Goal: Transaction & Acquisition: Book appointment/travel/reservation

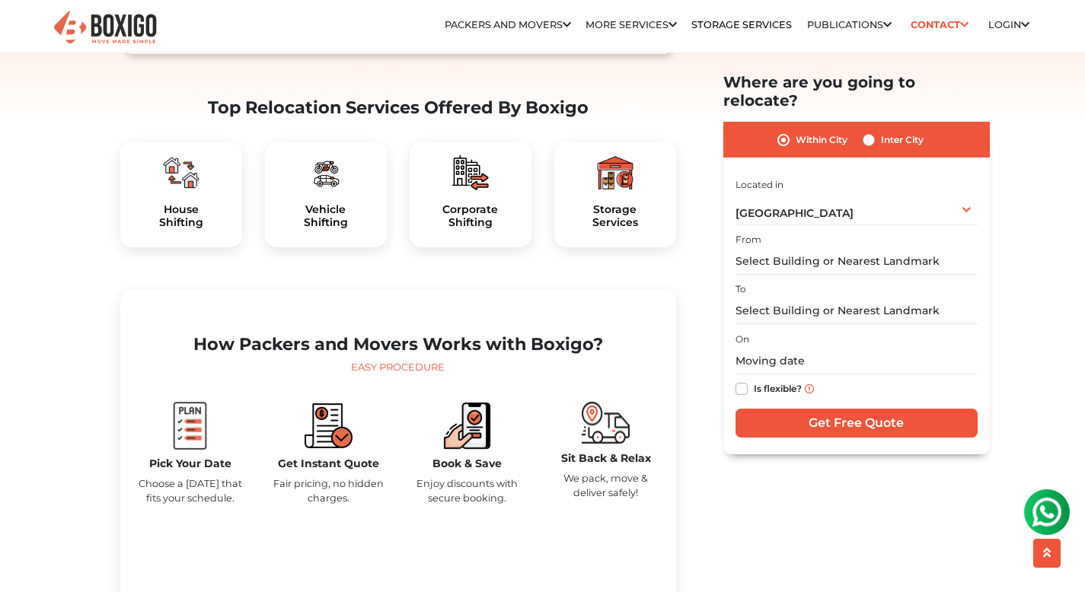
scroll to position [467, 0]
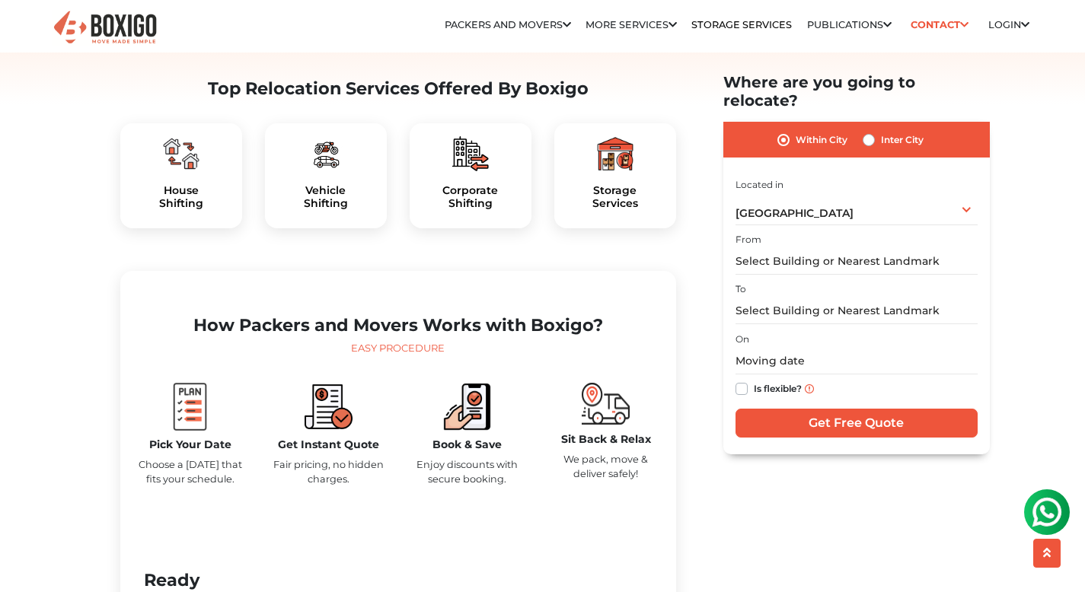
click at [199, 212] on div "House Shifting" at bounding box center [181, 175] width 122 height 105
click at [181, 172] on img at bounding box center [181, 153] width 37 height 37
click at [875, 248] on input "text" at bounding box center [856, 261] width 242 height 27
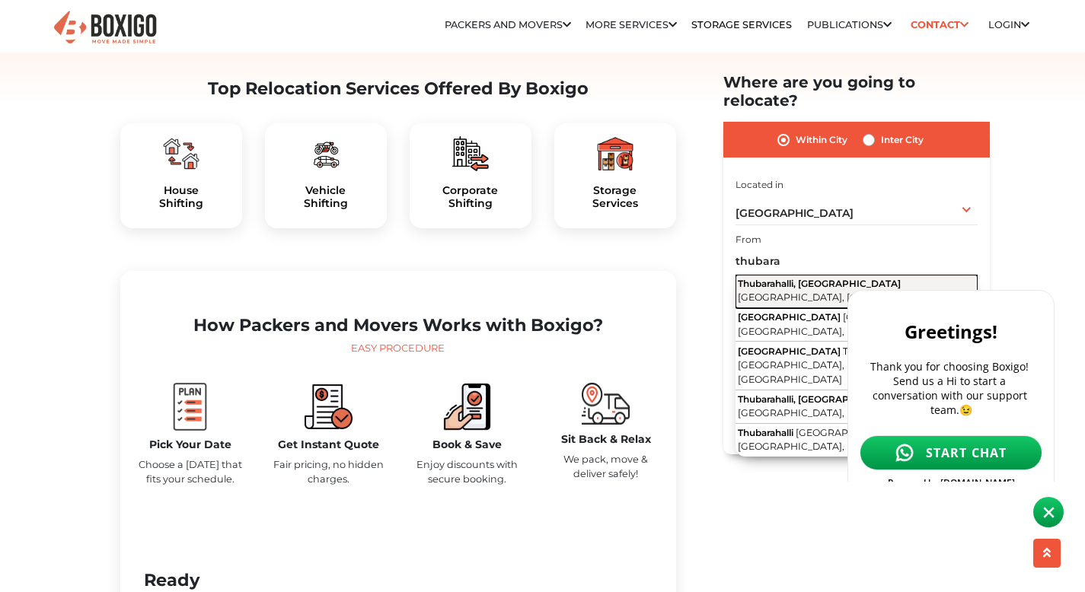
click at [840, 278] on span "Thubarahalli, [GEOGRAPHIC_DATA]" at bounding box center [819, 283] width 163 height 11
type input "Thubarahalli, [GEOGRAPHIC_DATA], [GEOGRAPHIC_DATA], [GEOGRAPHIC_DATA]"
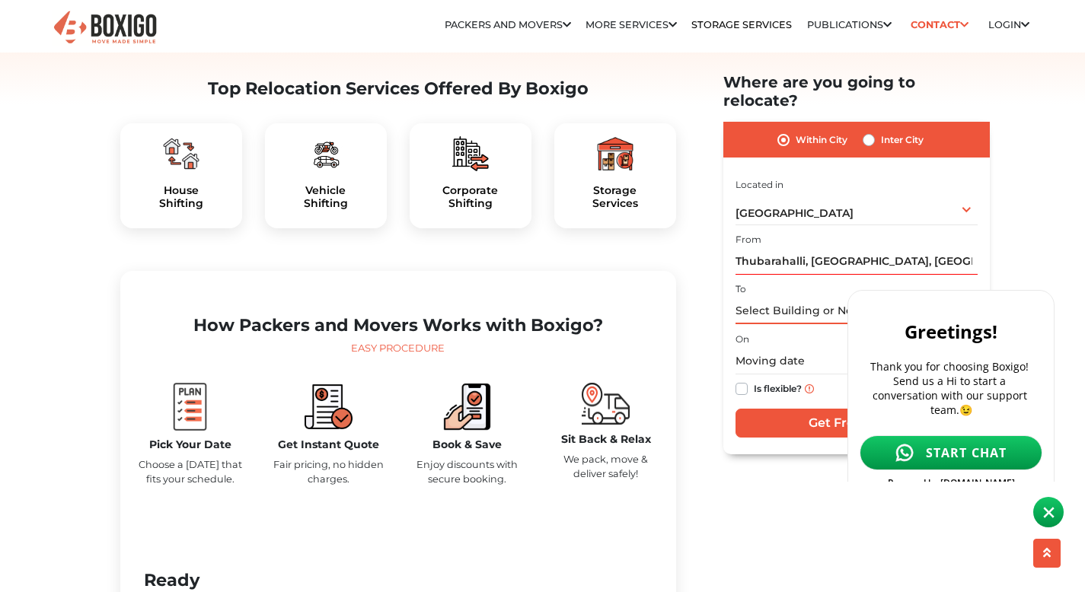
click at [772, 303] on input "text" at bounding box center [856, 311] width 242 height 27
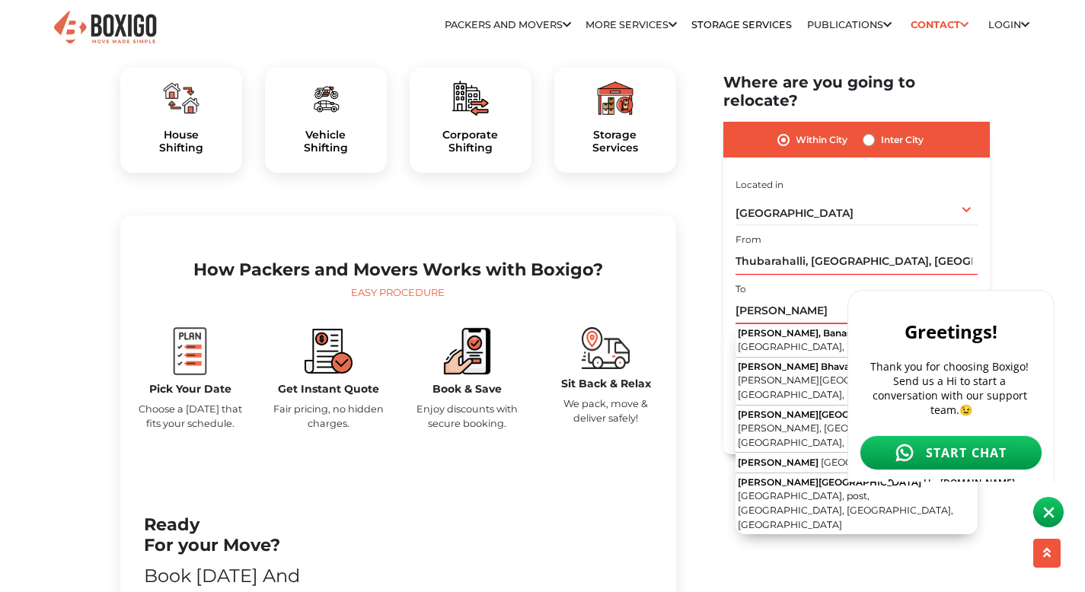
scroll to position [524, 0]
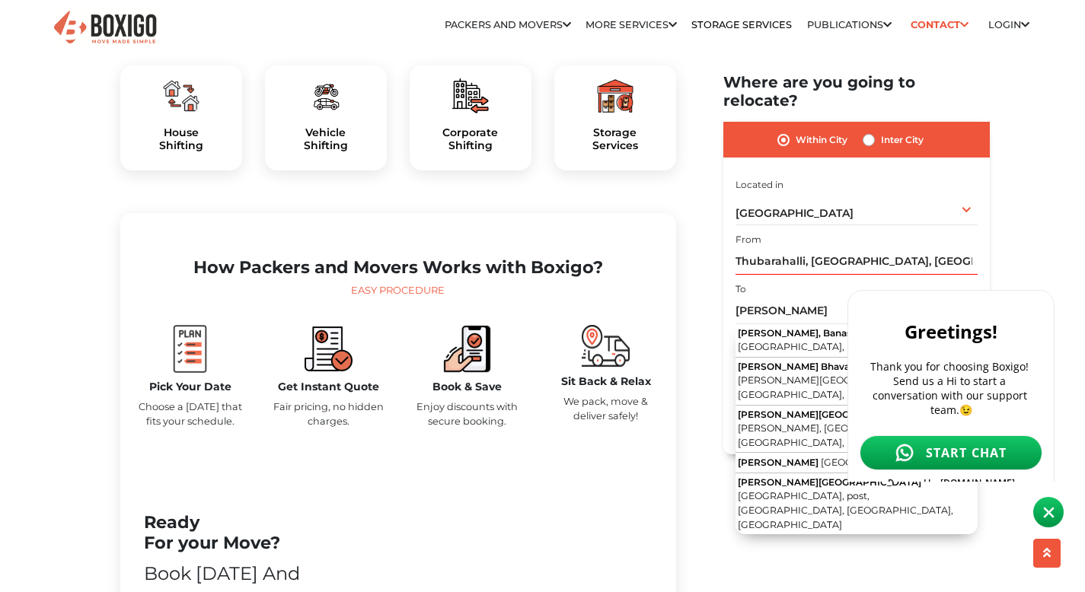
click at [1050, 512] on img at bounding box center [1048, 512] width 11 height 11
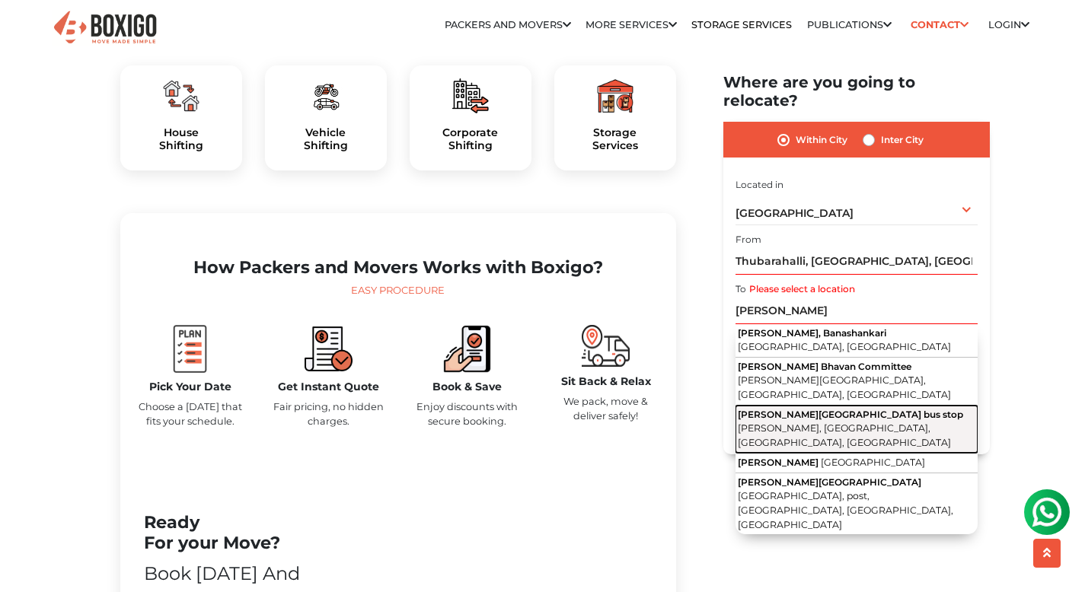
click at [911, 409] on button "[PERSON_NAME][GEOGRAPHIC_DATA] bus stop [PERSON_NAME], [GEOGRAPHIC_DATA], [GEOG…" at bounding box center [856, 430] width 242 height 48
type input "[PERSON_NAME][GEOGRAPHIC_DATA] bus stop, [PERSON_NAME], [GEOGRAPHIC_DATA], [GEO…"
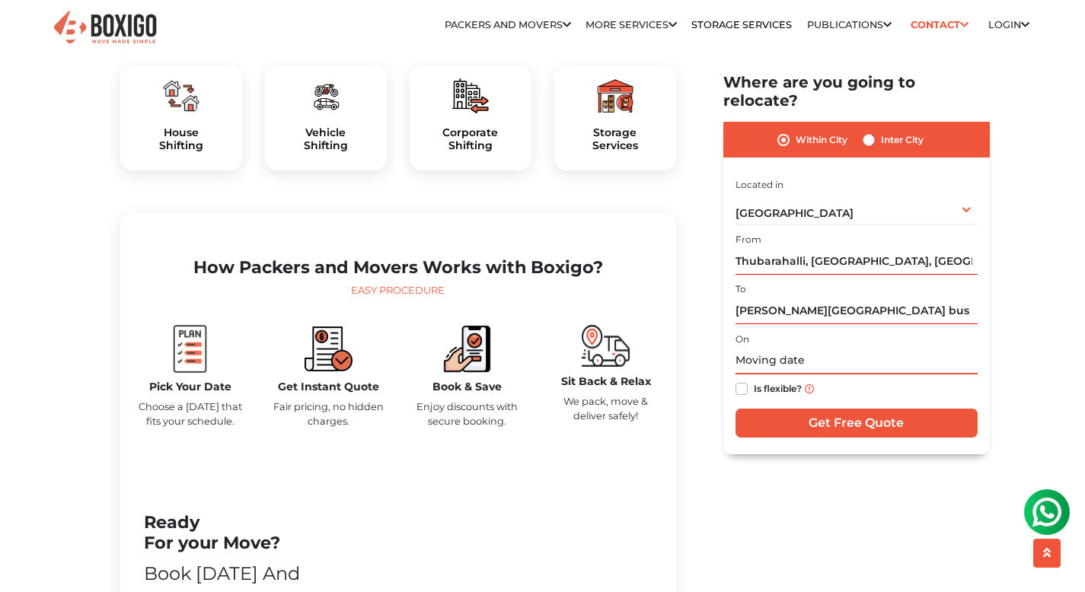
click at [808, 348] on input "text" at bounding box center [856, 361] width 242 height 27
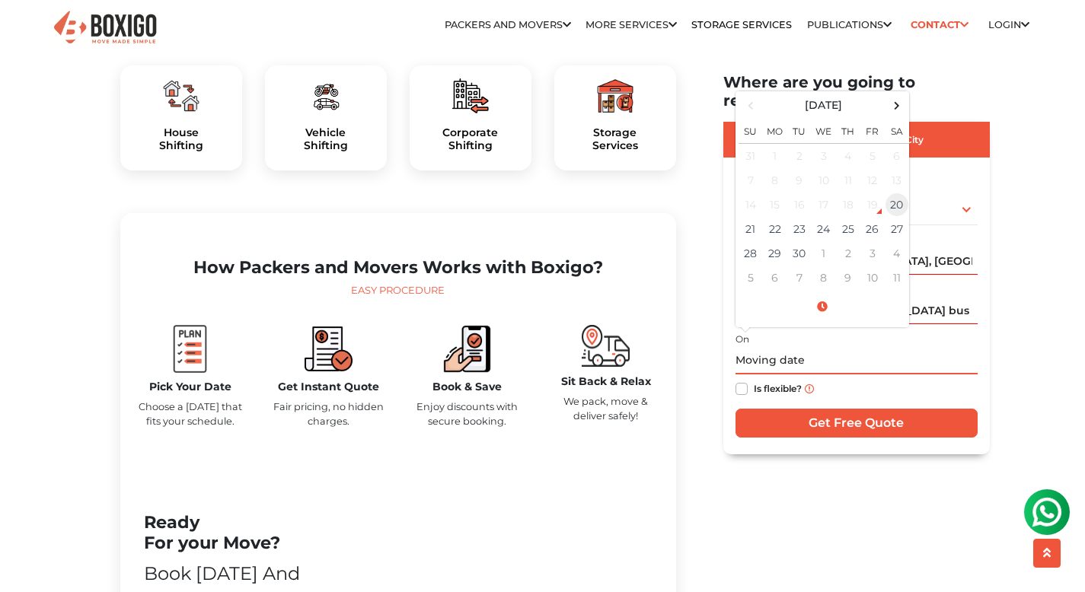
click at [891, 196] on td "20" at bounding box center [896, 205] width 24 height 24
type input "[DATE] 9:45 PM"
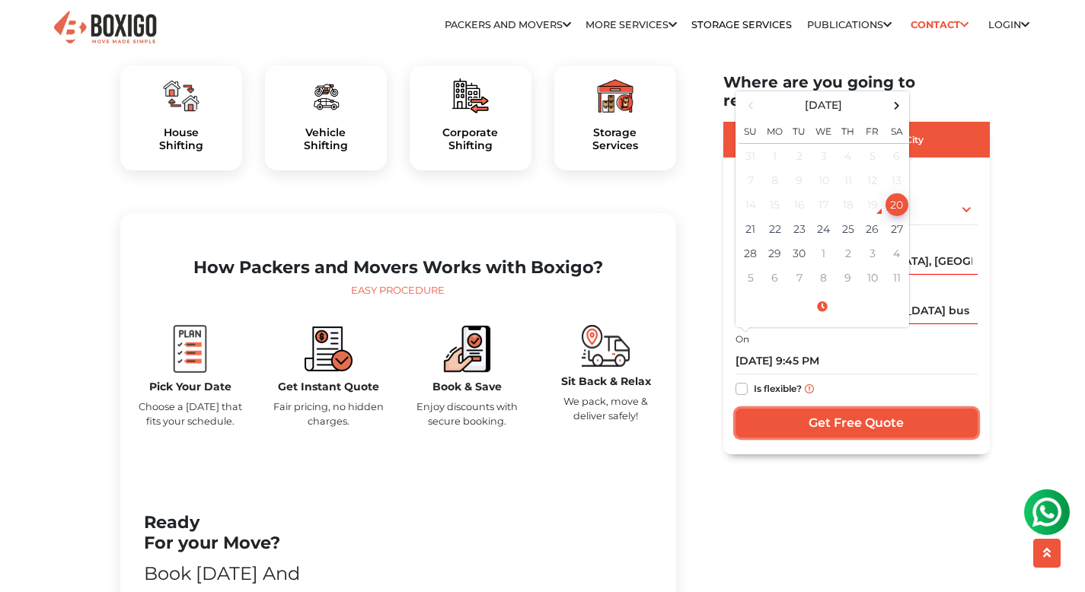
click at [830, 409] on input "Get Free Quote" at bounding box center [856, 423] width 242 height 29
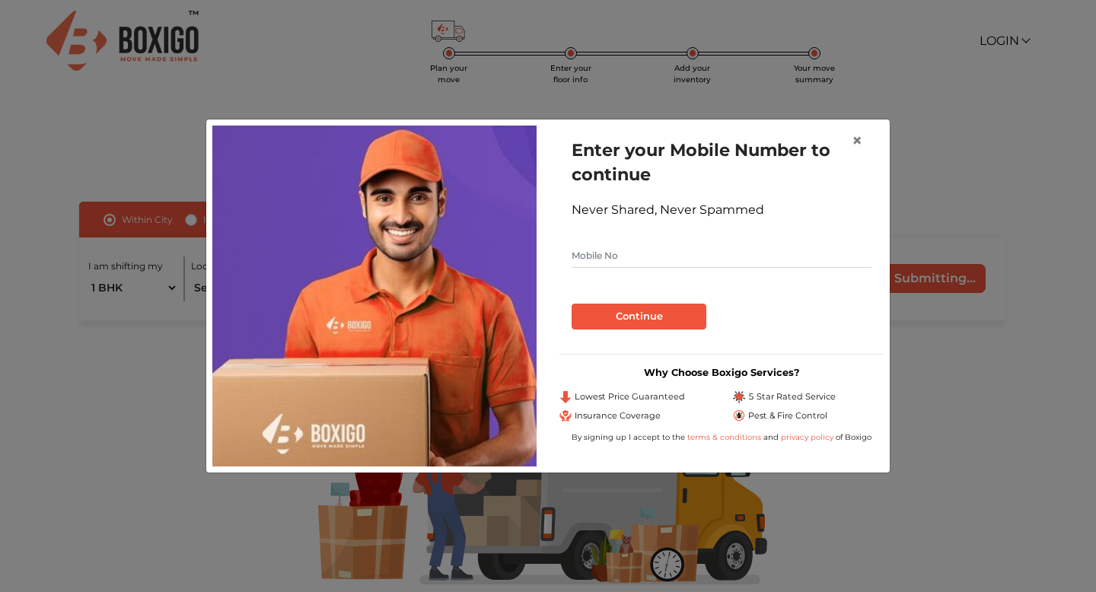
click at [683, 255] on input "text" at bounding box center [722, 256] width 300 height 24
type input "7019065110"
click at [686, 316] on button "Continue" at bounding box center [639, 317] width 135 height 26
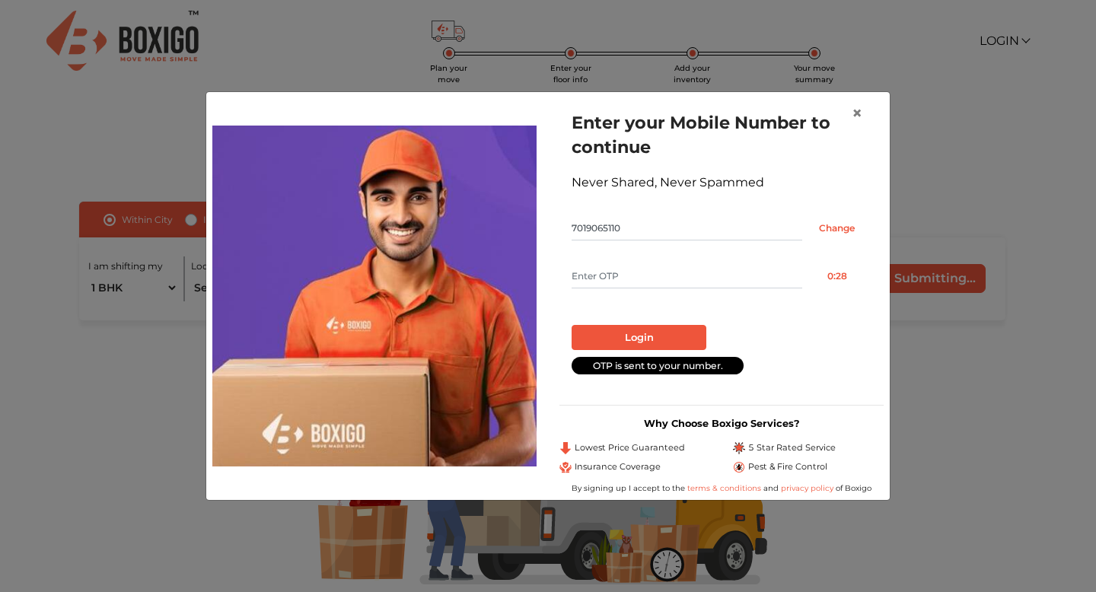
click at [654, 281] on input "text" at bounding box center [687, 276] width 231 height 24
type input "2906"
click at [572, 325] on button "Login" at bounding box center [639, 338] width 135 height 26
